Goal: Transaction & Acquisition: Purchase product/service

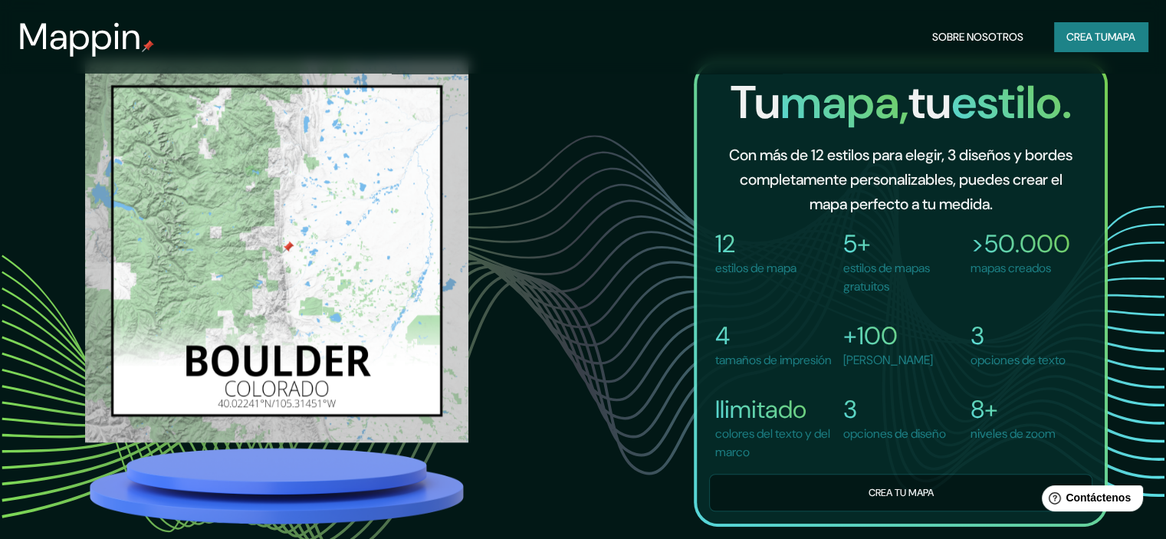
scroll to position [1457, 0]
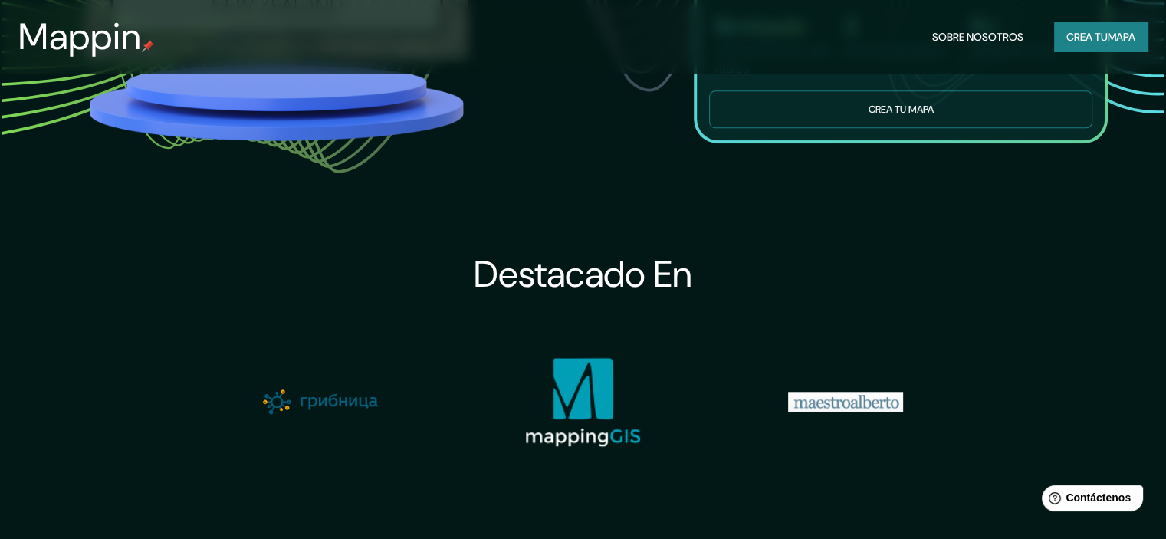
click at [849, 116] on button "Crea tu mapa" at bounding box center [900, 109] width 383 height 38
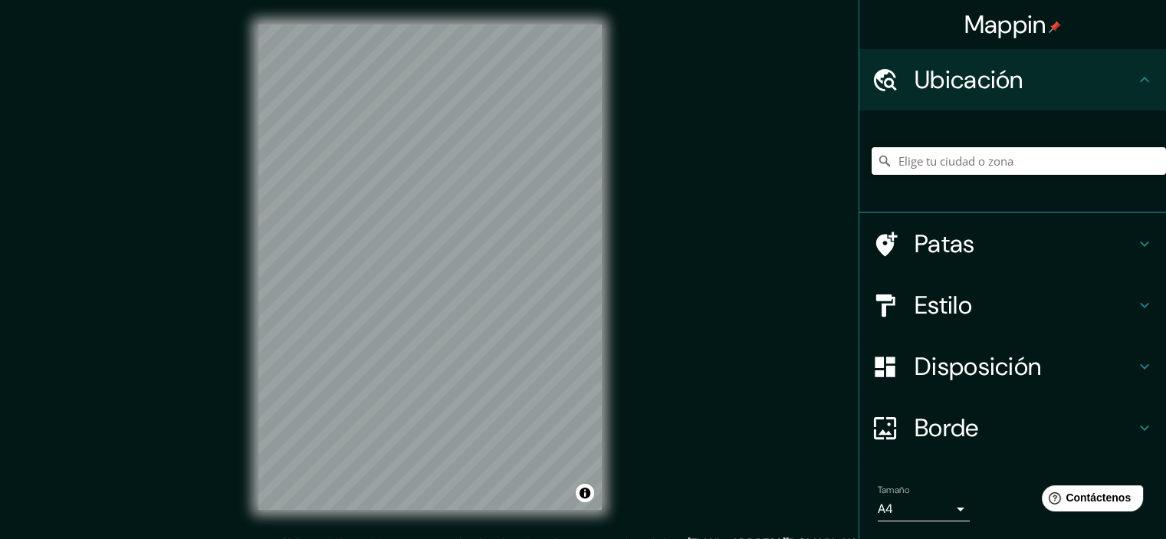
click at [935, 164] on input "Elige tu ciudad o zona" at bounding box center [1019, 161] width 294 height 28
click at [685, 366] on div "Mappin Ubicación san m [DATE][GEOGRAPHIC_DATA][PERSON_NAME] [GEOGRAPHIC_DATA], …" at bounding box center [583, 279] width 1166 height 559
click at [241, 255] on div "© Mapbox © OpenStreetMap Improve this map" at bounding box center [430, 267] width 393 height 534
click at [396, 8] on div "© Mapbox © OpenStreetMap Improve this map" at bounding box center [430, 267] width 393 height 534
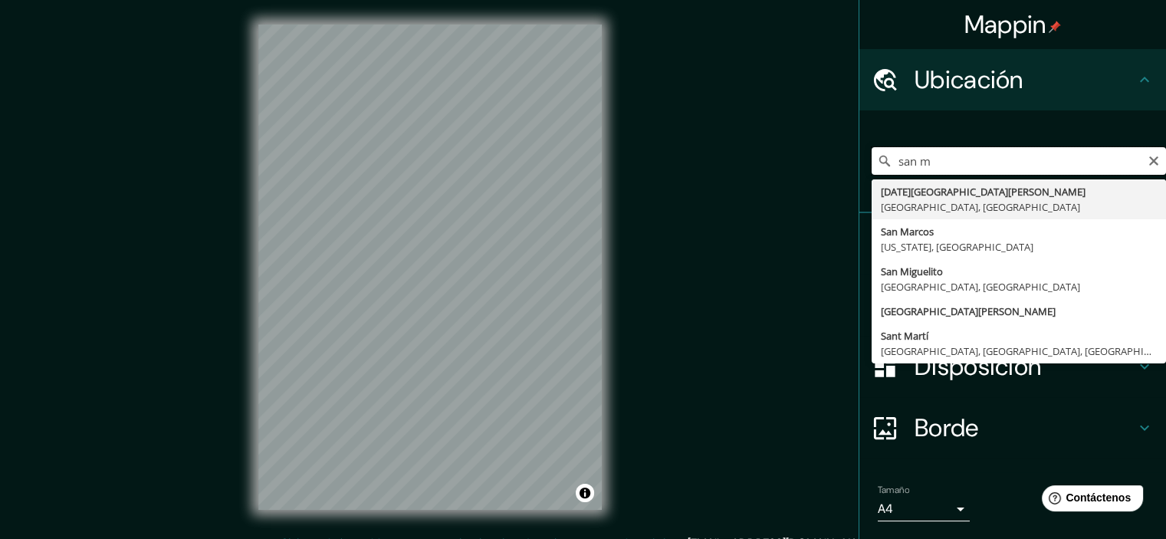
click at [927, 163] on input "san m" at bounding box center [1019, 161] width 294 height 28
type input "[DATE][GEOGRAPHIC_DATA][PERSON_NAME], [GEOGRAPHIC_DATA], [GEOGRAPHIC_DATA]"
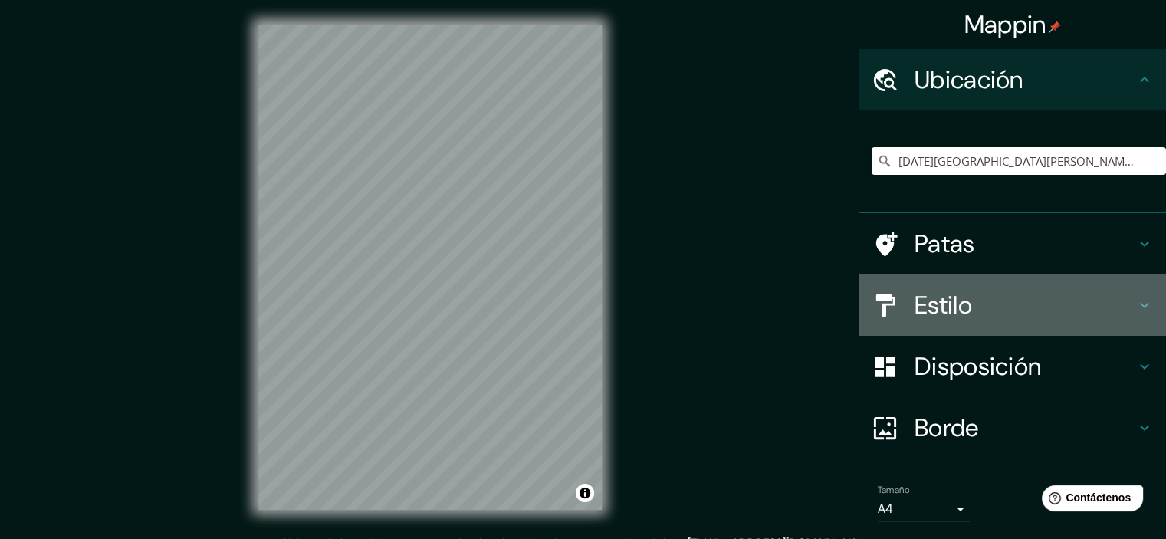
click at [969, 308] on h4 "Estilo" at bounding box center [1025, 305] width 221 height 31
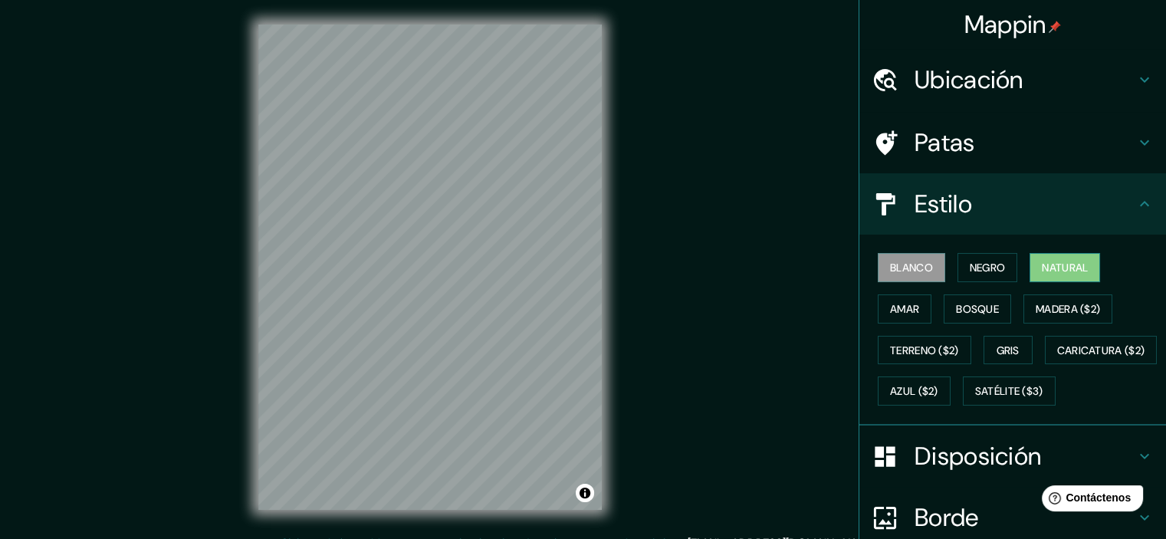
click at [1052, 261] on font "Natural" at bounding box center [1065, 268] width 46 height 14
click at [997, 141] on h4 "Patas" at bounding box center [1025, 142] width 221 height 31
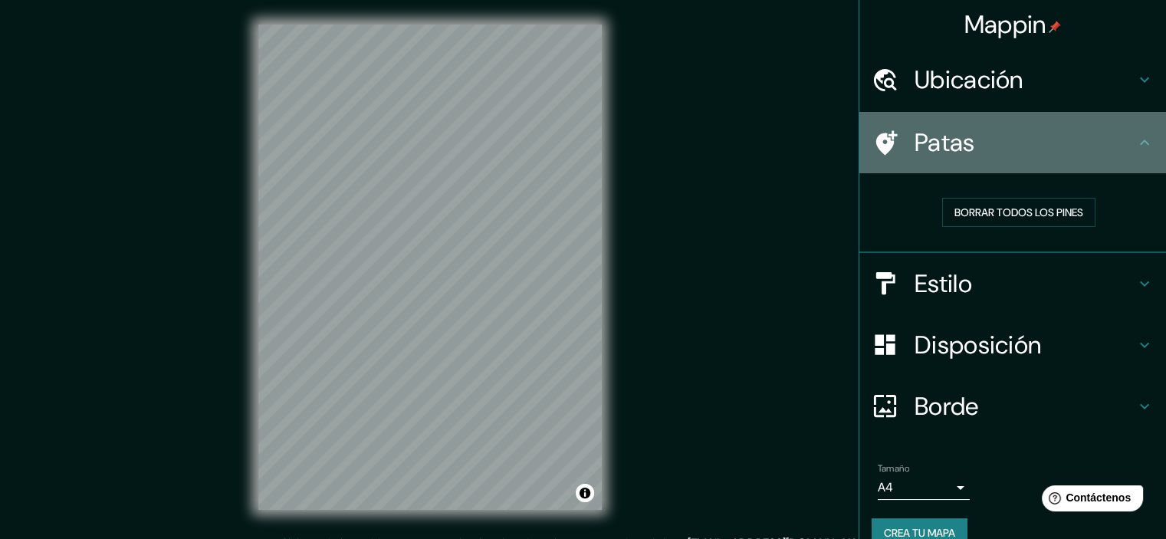
click at [997, 141] on h4 "Patas" at bounding box center [1025, 142] width 221 height 31
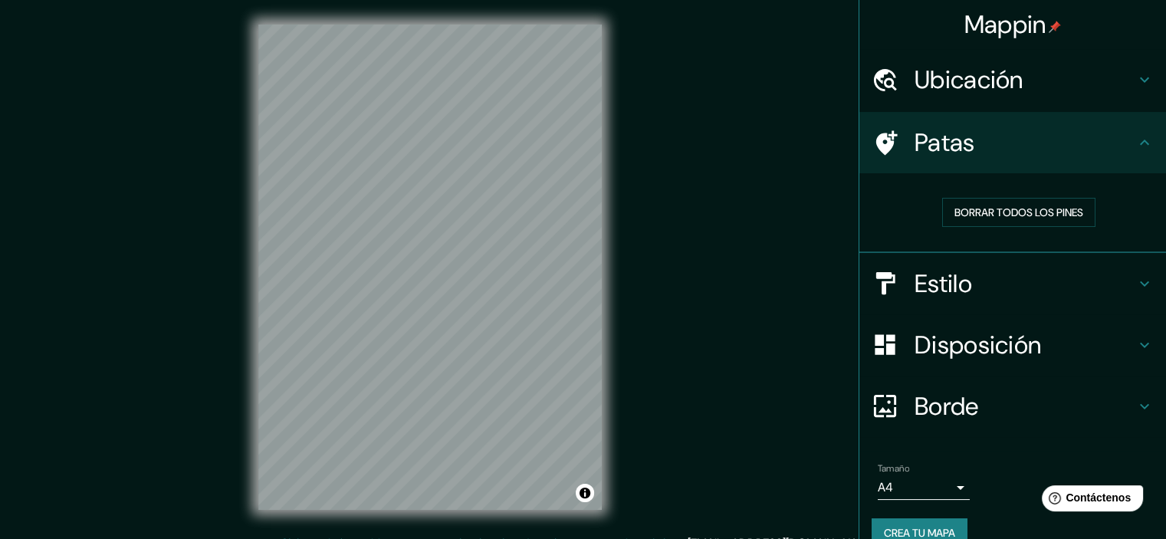
scroll to position [25, 0]
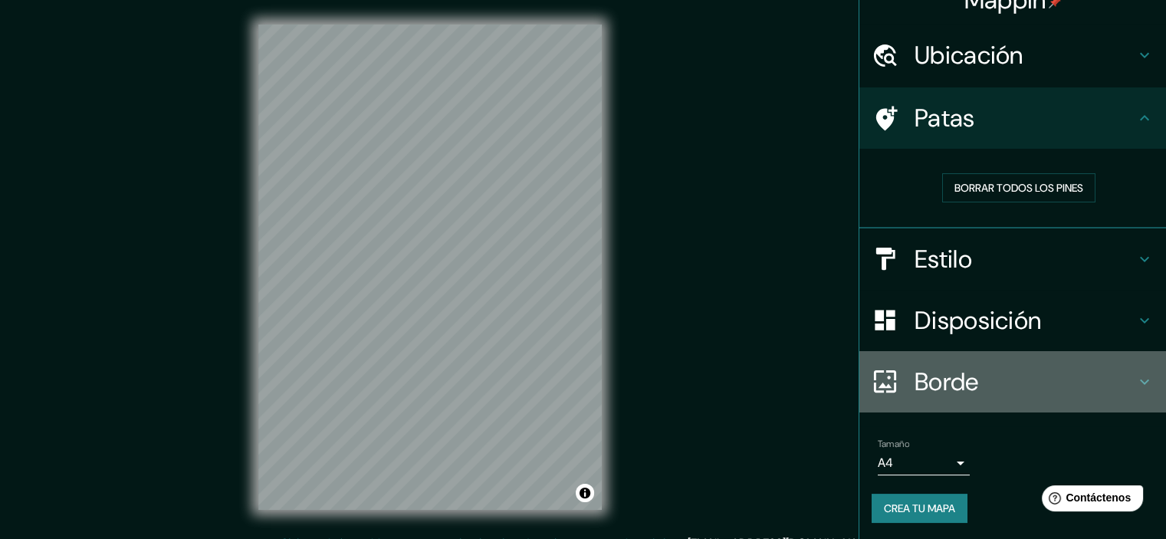
click at [962, 386] on font "Borde" at bounding box center [947, 382] width 64 height 32
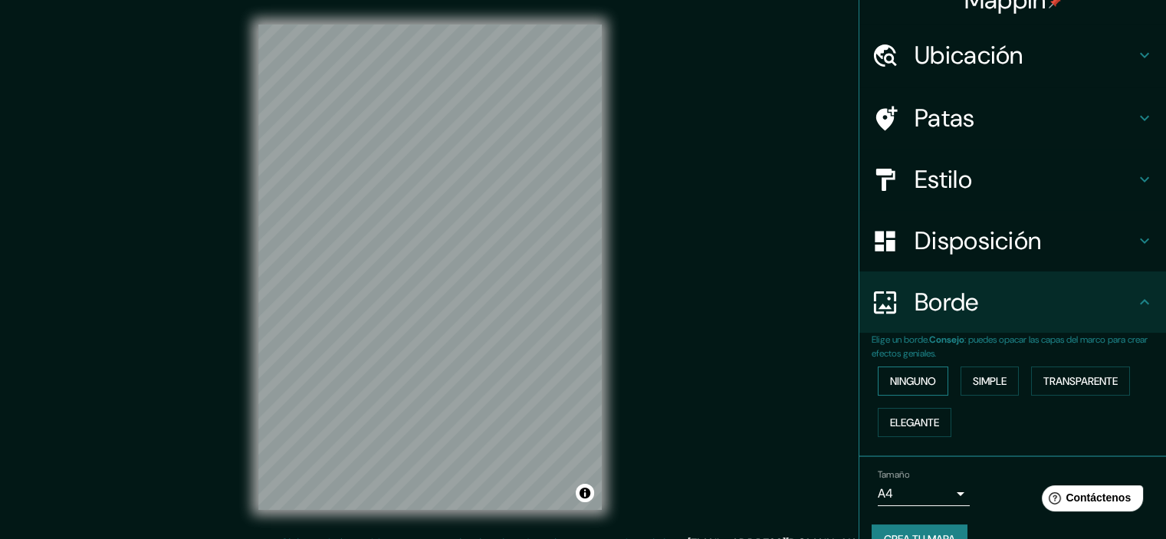
click at [925, 381] on font "Ninguno" at bounding box center [913, 381] width 46 height 14
click at [986, 374] on font "Simple" at bounding box center [990, 381] width 34 height 14
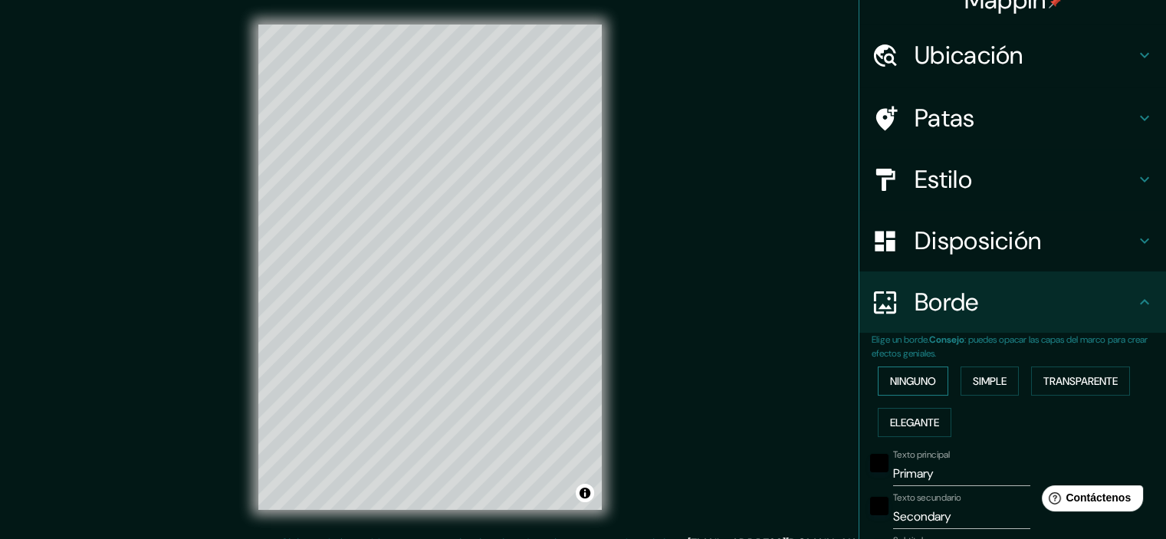
click at [916, 381] on font "Ninguno" at bounding box center [913, 381] width 46 height 14
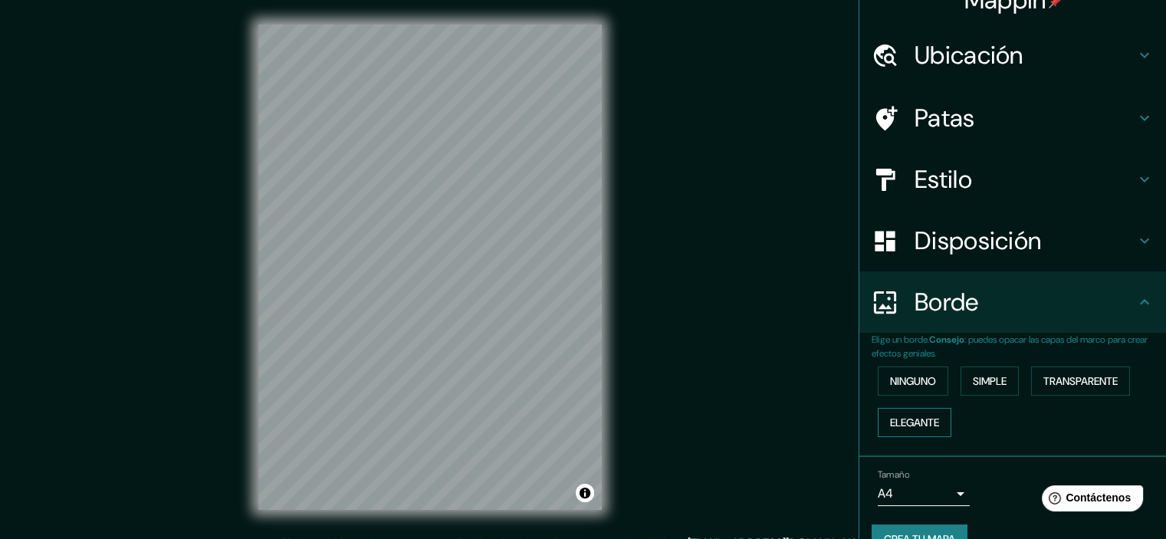
click at [911, 427] on font "Elegante" at bounding box center [914, 423] width 49 height 14
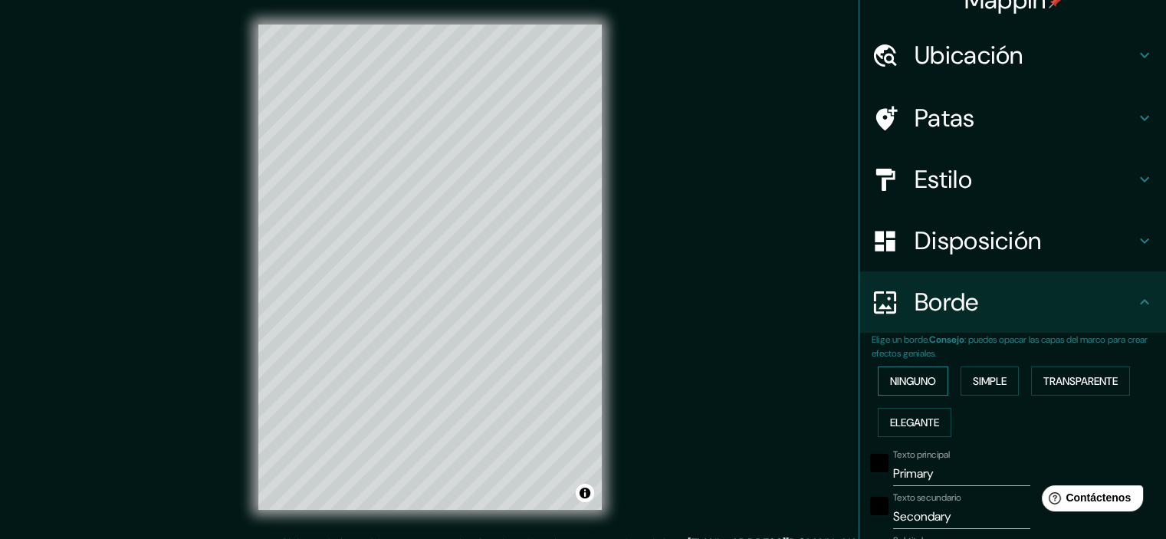
click at [903, 383] on font "Ninguno" at bounding box center [913, 381] width 46 height 14
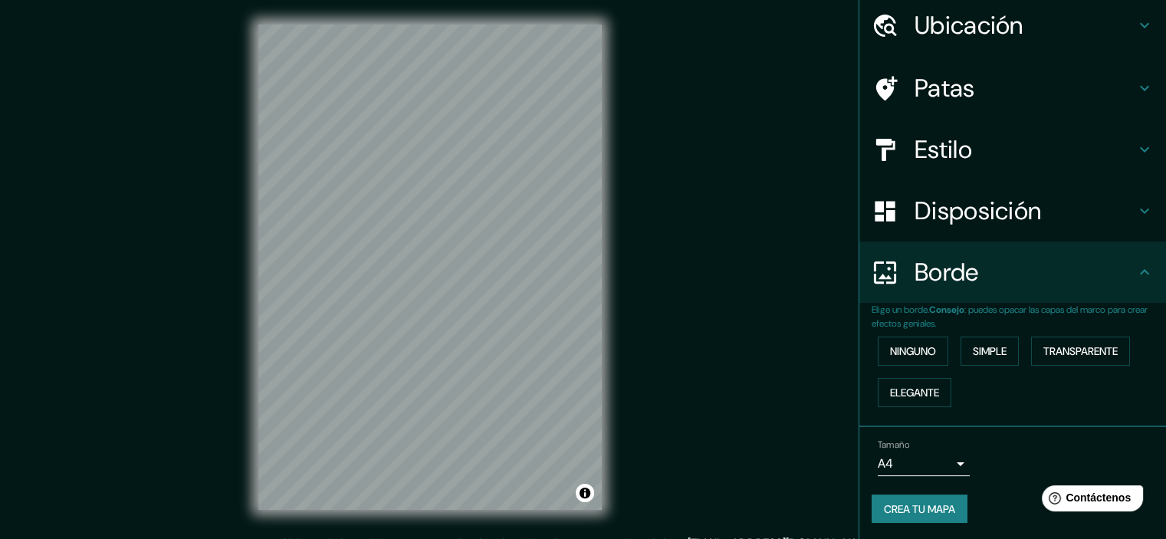
scroll to position [0, 0]
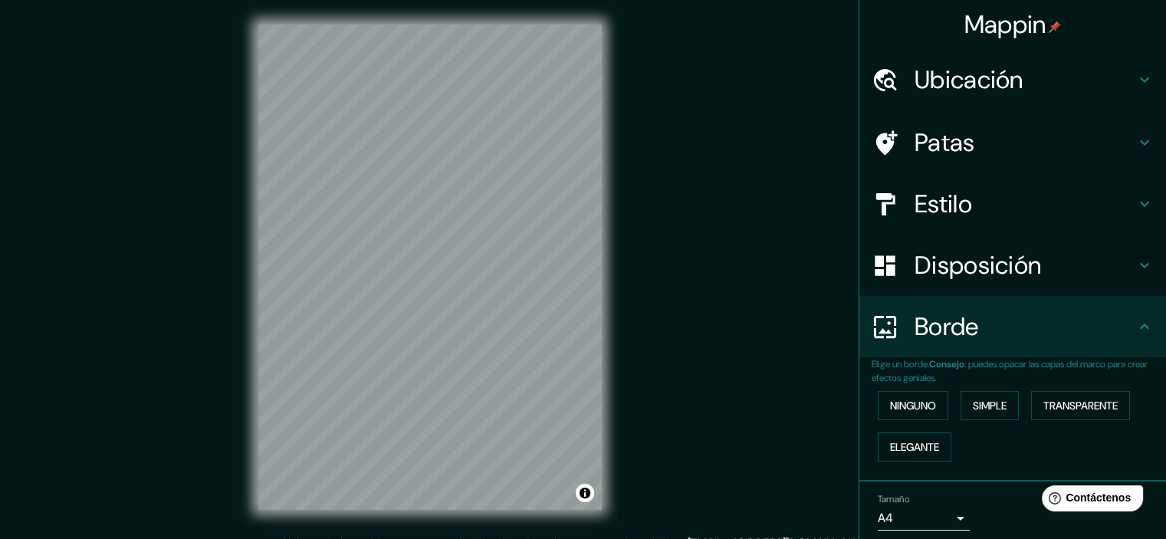
click at [966, 266] on font "Disposición" at bounding box center [978, 265] width 127 height 32
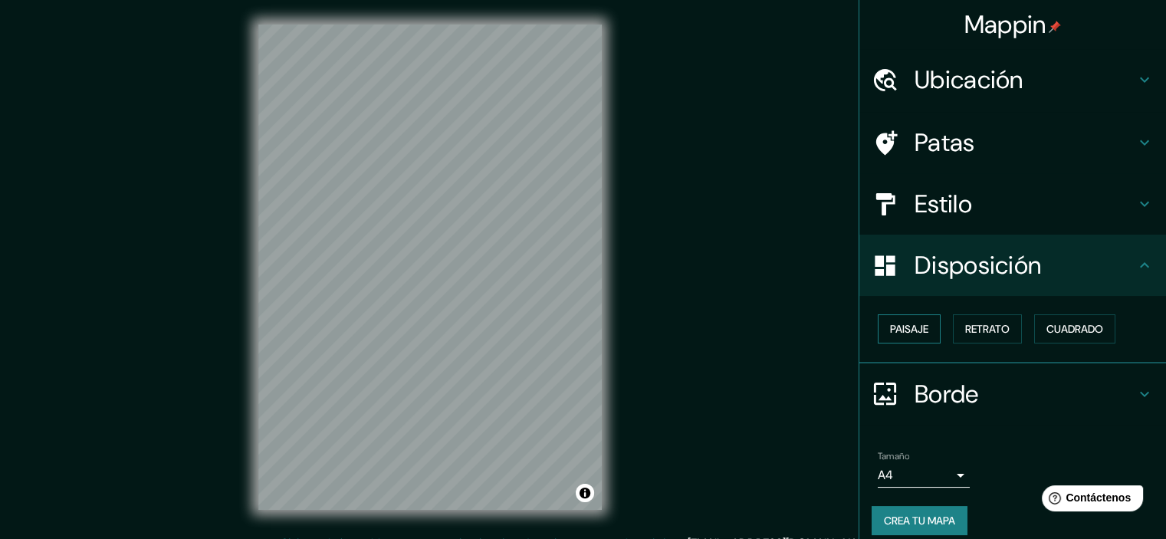
click at [920, 332] on button "Paisaje" at bounding box center [909, 328] width 63 height 29
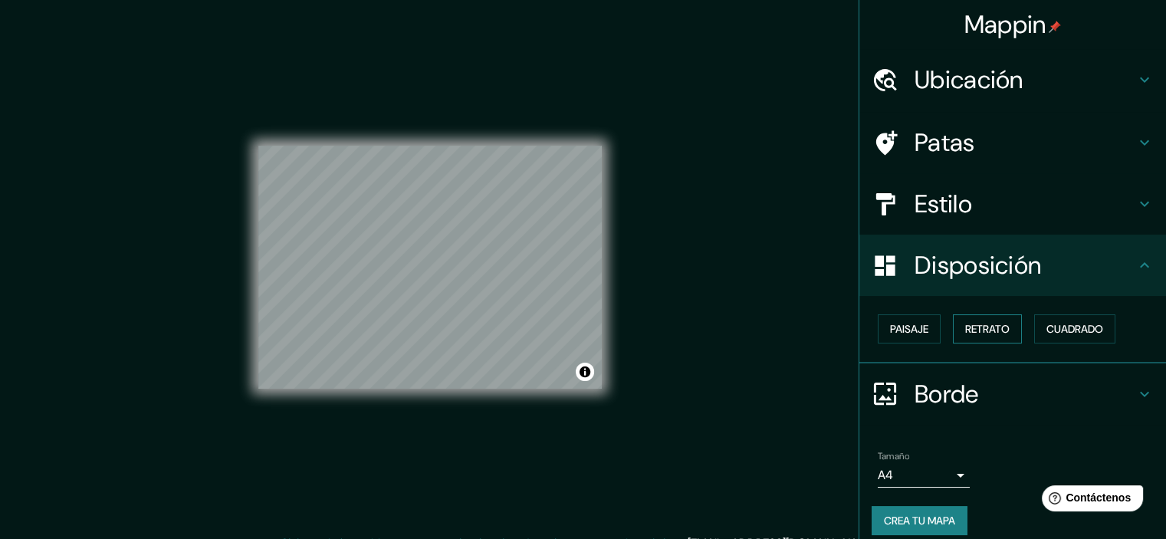
click at [984, 329] on font "Retrato" at bounding box center [987, 329] width 44 height 14
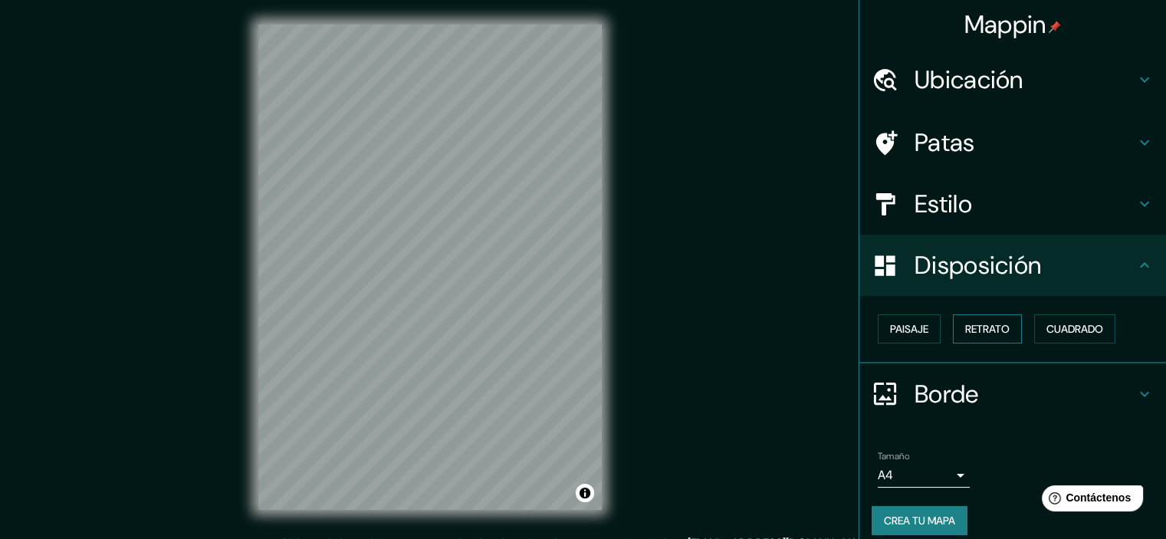
click at [998, 325] on font "Retrato" at bounding box center [987, 329] width 44 height 14
click at [1038, 327] on button "Cuadrado" at bounding box center [1074, 328] width 81 height 29
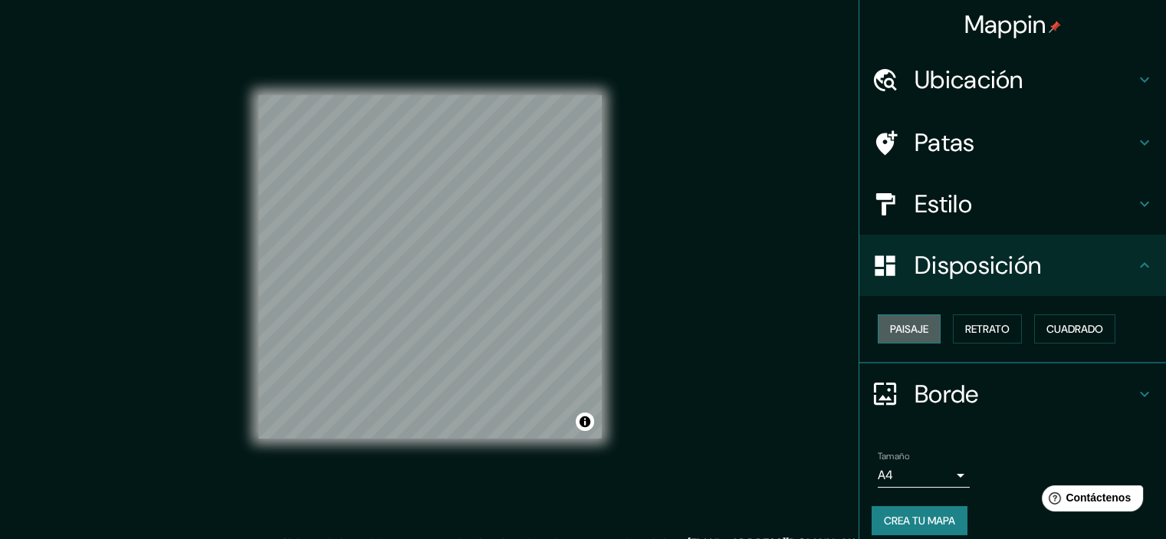
click at [899, 330] on font "Paisaje" at bounding box center [909, 329] width 38 height 14
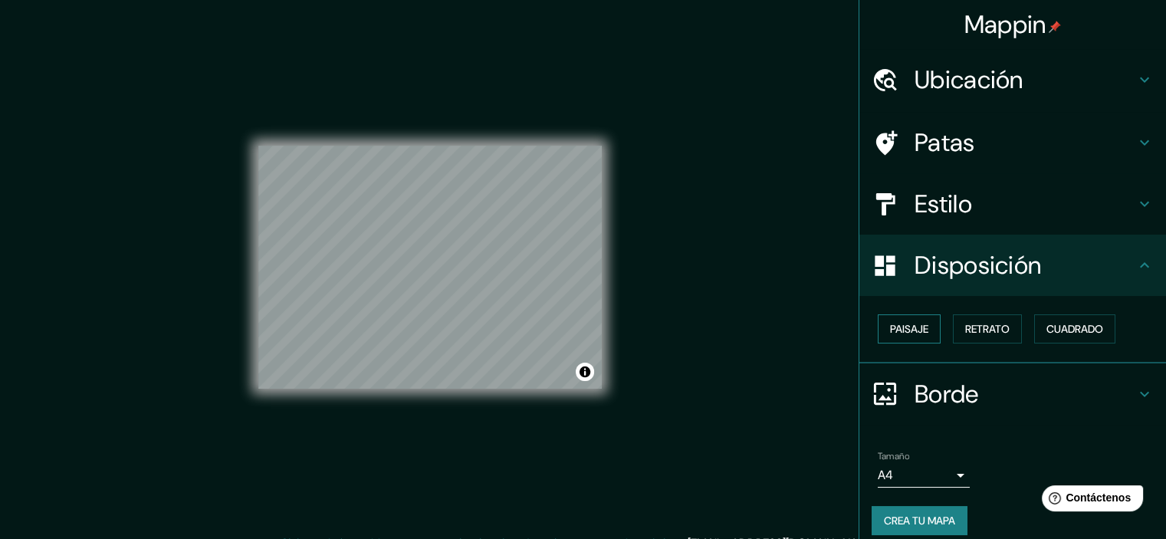
click at [892, 330] on font "Paisaje" at bounding box center [909, 329] width 38 height 14
click at [965, 332] on font "Retrato" at bounding box center [987, 329] width 44 height 14
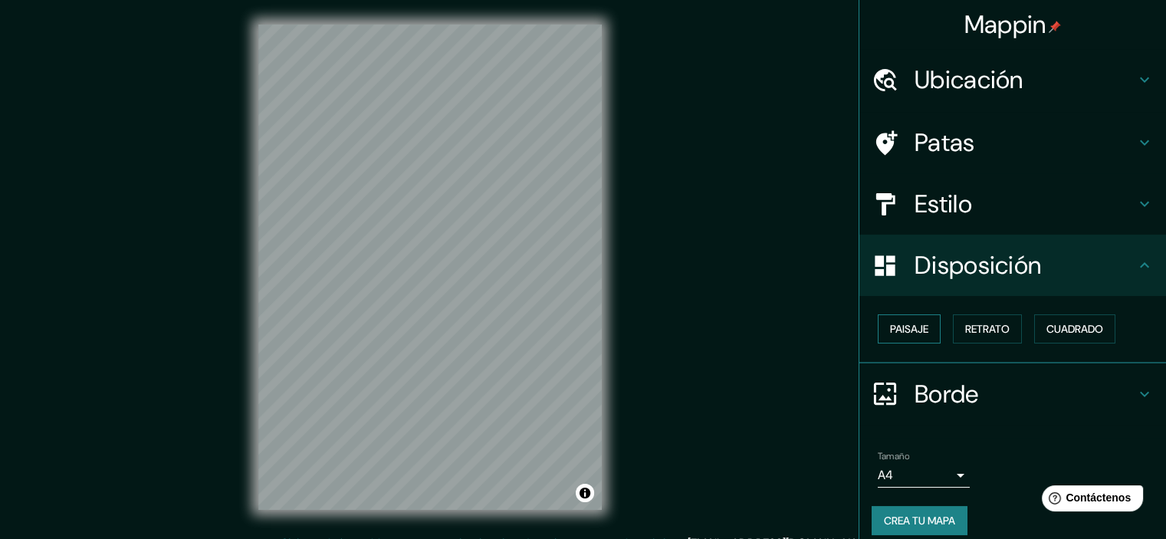
click at [905, 329] on font "Paisaje" at bounding box center [909, 329] width 38 height 14
